Goal: Navigation & Orientation: Find specific page/section

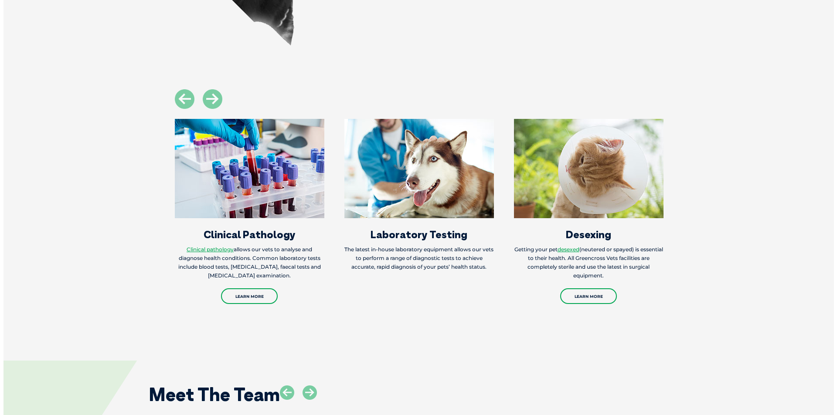
scroll to position [1046, 0]
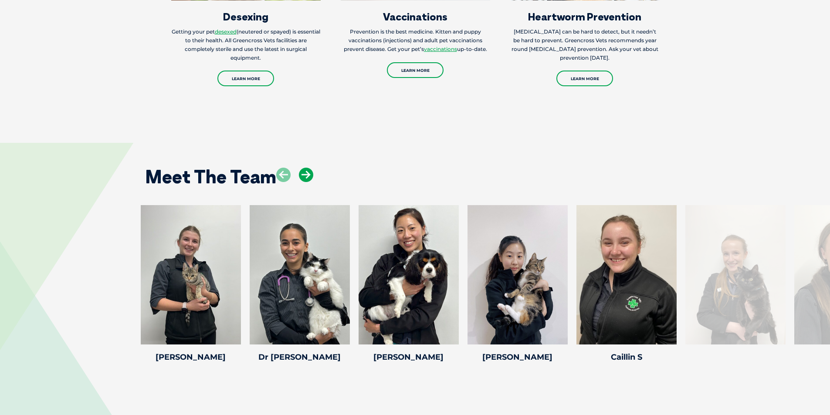
click at [310, 175] on icon at bounding box center [306, 175] width 14 height 14
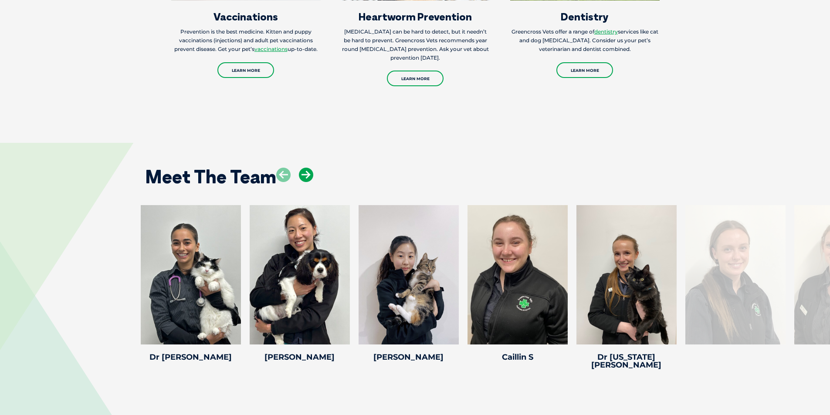
click at [310, 175] on icon at bounding box center [306, 175] width 14 height 14
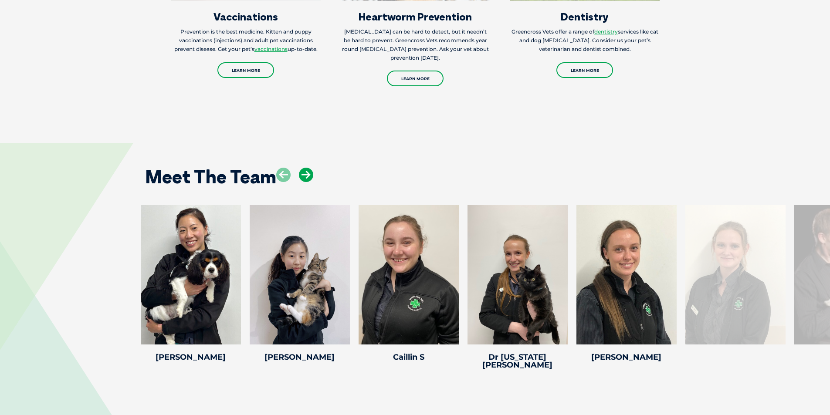
click at [310, 175] on icon at bounding box center [306, 175] width 14 height 14
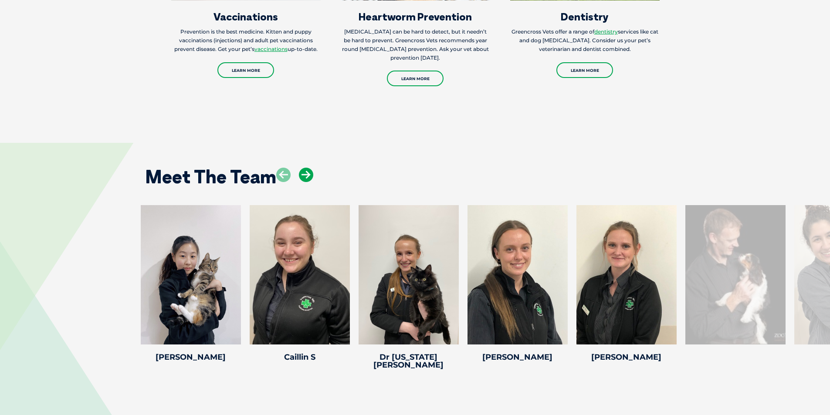
click at [310, 175] on icon at bounding box center [306, 175] width 14 height 14
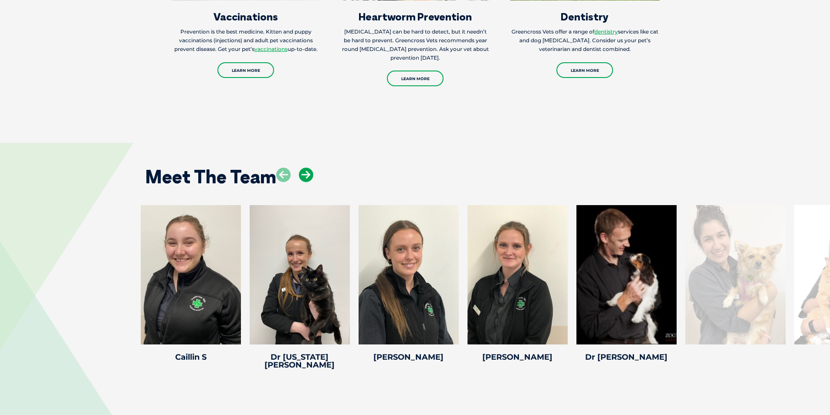
click at [310, 175] on icon at bounding box center [306, 175] width 14 height 14
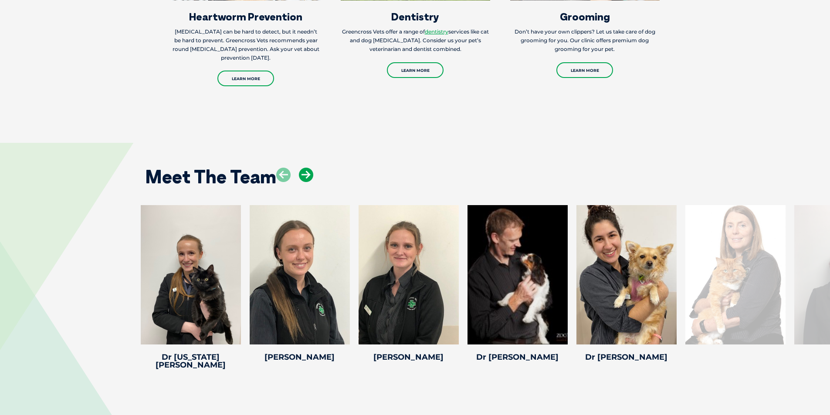
click at [310, 175] on icon at bounding box center [306, 175] width 14 height 14
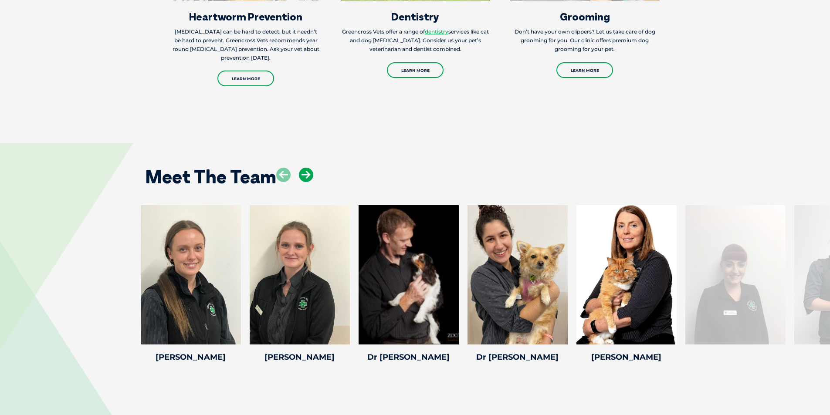
click at [310, 175] on icon at bounding box center [306, 175] width 14 height 14
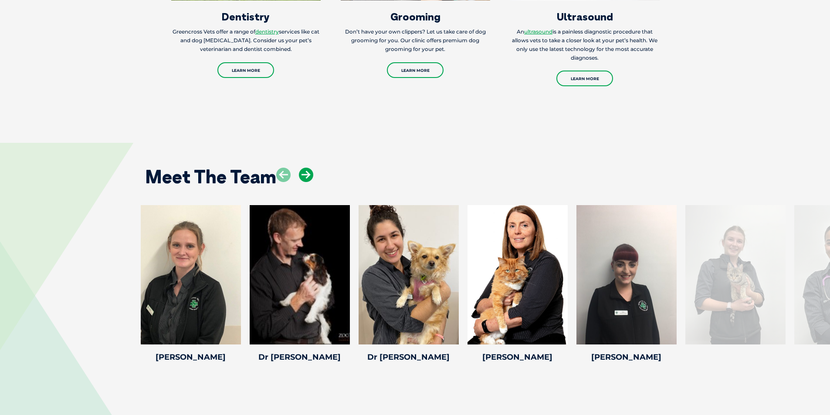
click at [310, 175] on icon at bounding box center [306, 175] width 14 height 14
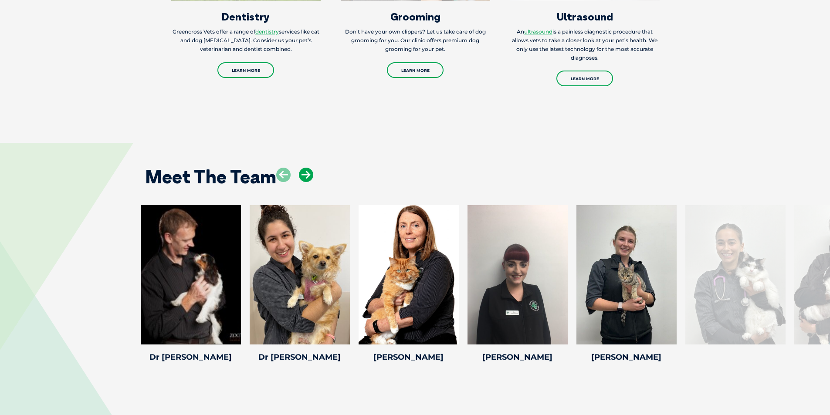
click at [310, 175] on icon at bounding box center [306, 175] width 14 height 14
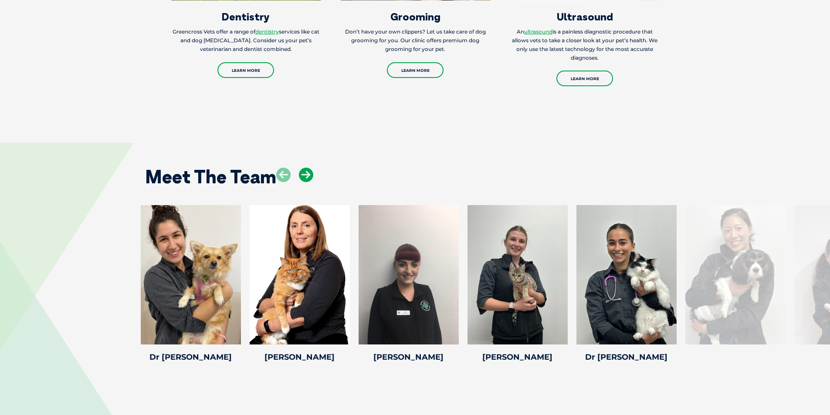
click at [310, 175] on icon at bounding box center [306, 175] width 14 height 14
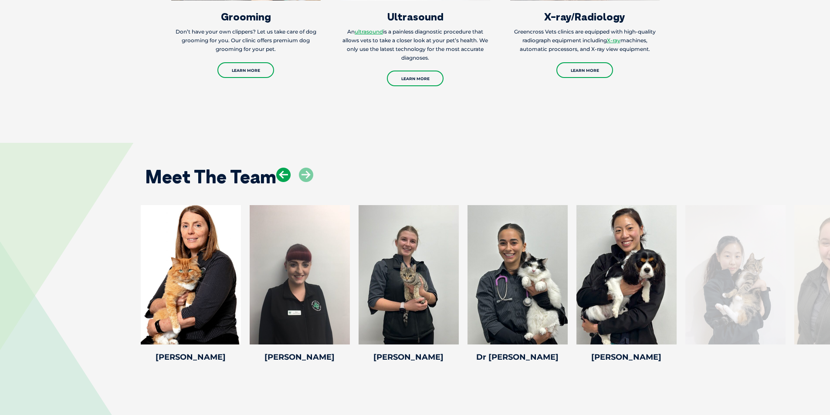
click at [285, 177] on icon at bounding box center [283, 175] width 14 height 14
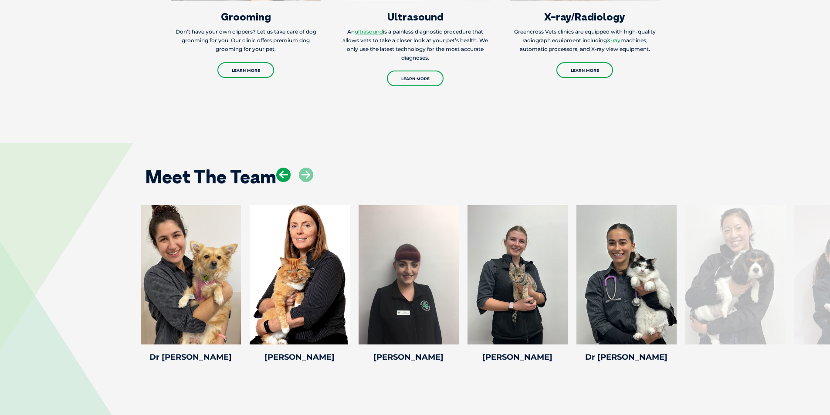
click at [283, 179] on icon at bounding box center [283, 175] width 14 height 14
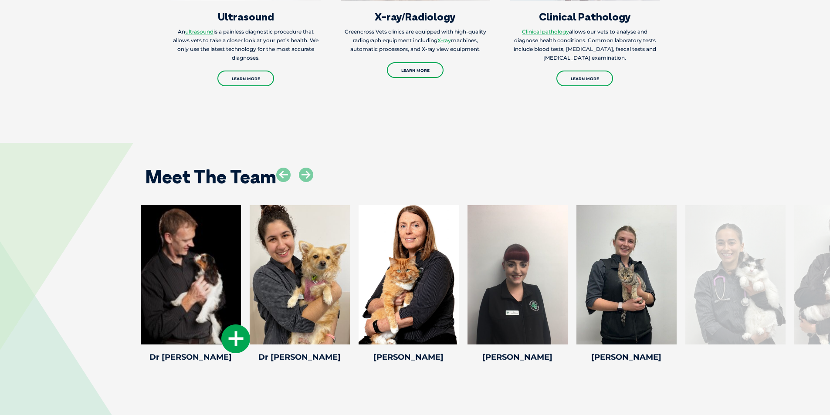
click at [202, 307] on div at bounding box center [191, 274] width 100 height 139
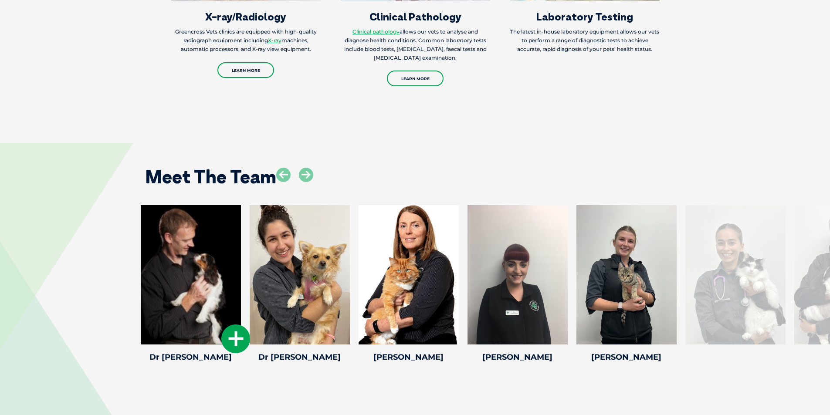
click at [242, 346] on icon at bounding box center [235, 339] width 29 height 29
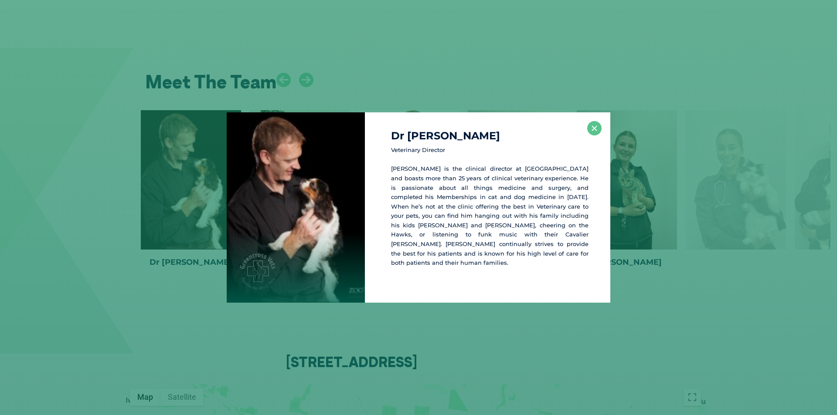
scroll to position [1144, 0]
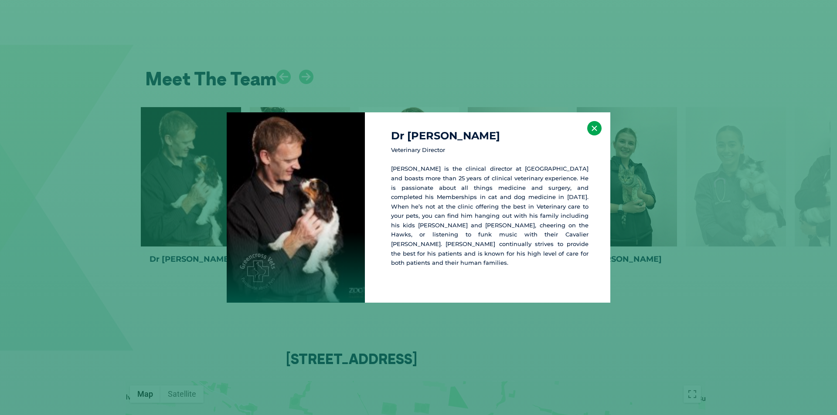
click at [594, 131] on button "×" at bounding box center [594, 128] width 14 height 14
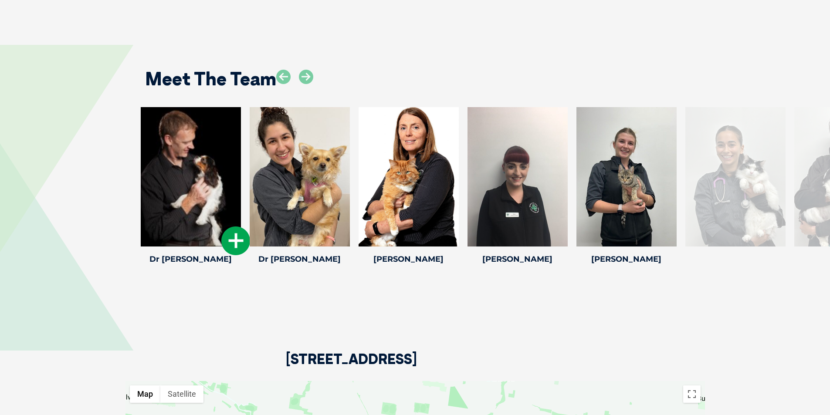
click at [230, 239] on icon at bounding box center [235, 241] width 29 height 29
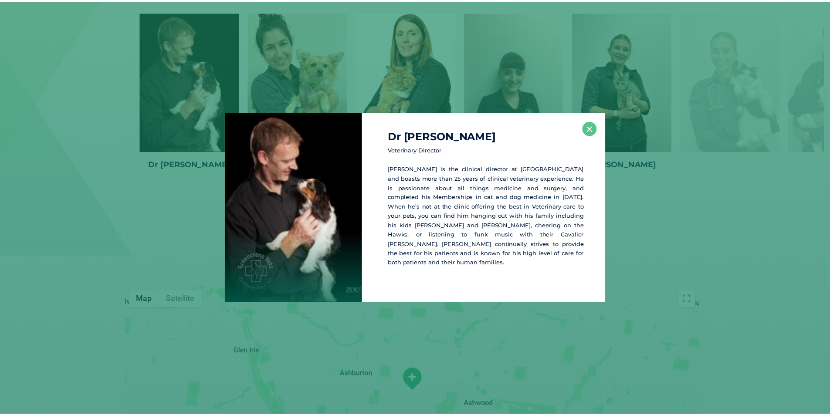
scroll to position [1242, 0]
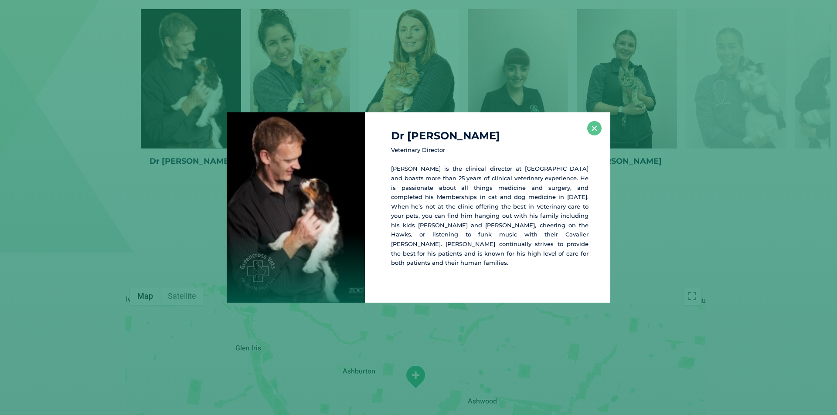
click at [743, 232] on div "Dr [PERSON_NAME] Veterinary Director [PERSON_NAME] is the clinical director at …" at bounding box center [418, 207] width 830 height 190
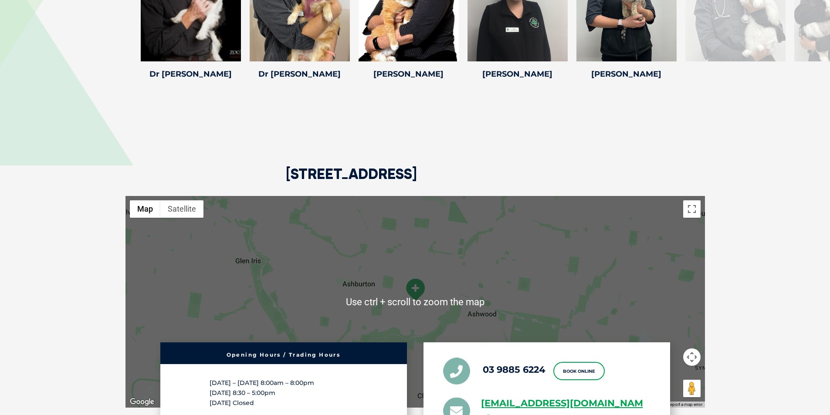
scroll to position [1416, 0]
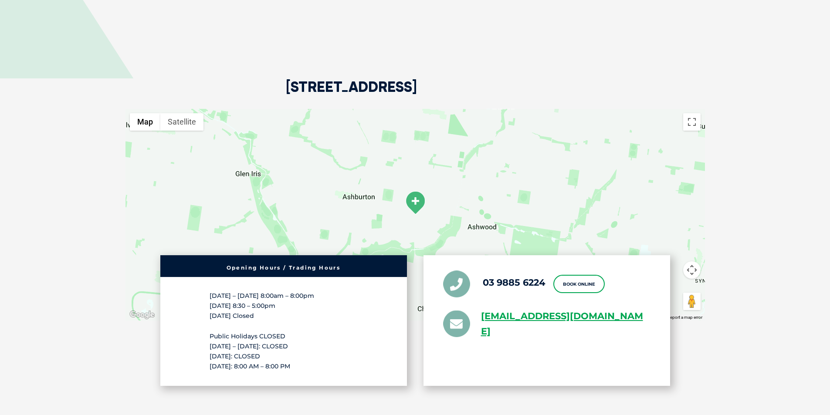
click at [580, 173] on div at bounding box center [416, 215] width 580 height 212
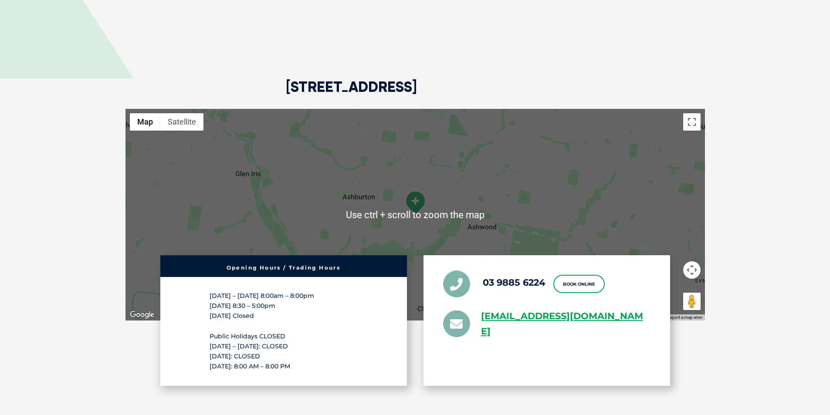
scroll to position [1329, 0]
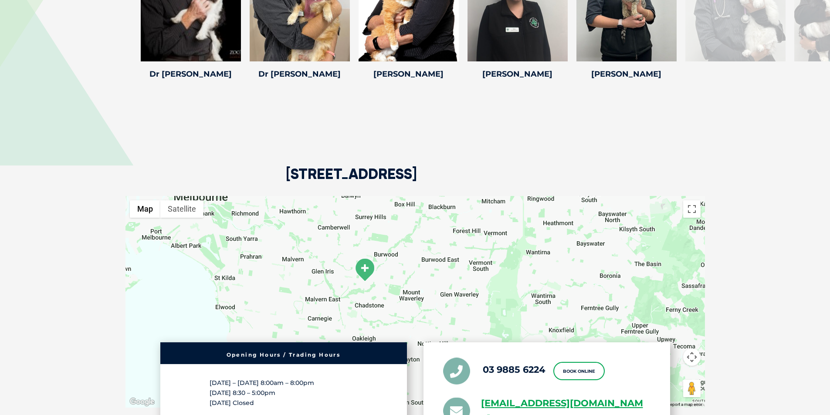
drag, startPoint x: 574, startPoint y: 284, endPoint x: 439, endPoint y: 269, distance: 135.9
click at [439, 269] on div at bounding box center [416, 302] width 580 height 212
click at [610, 271] on div at bounding box center [416, 302] width 580 height 212
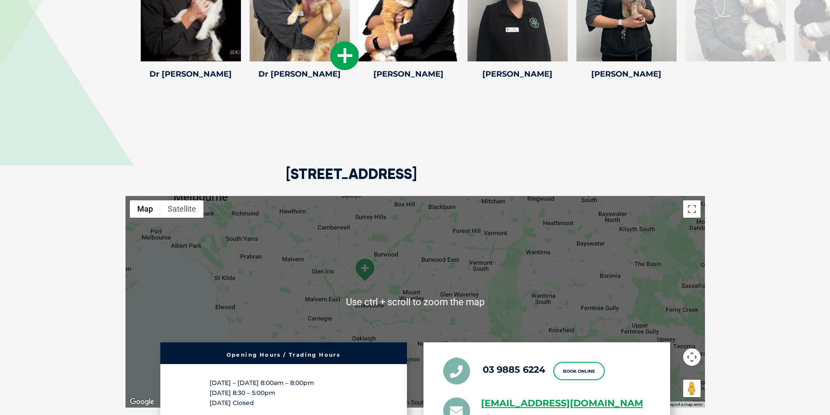
scroll to position [1242, 0]
